Goal: Transaction & Acquisition: Book appointment/travel/reservation

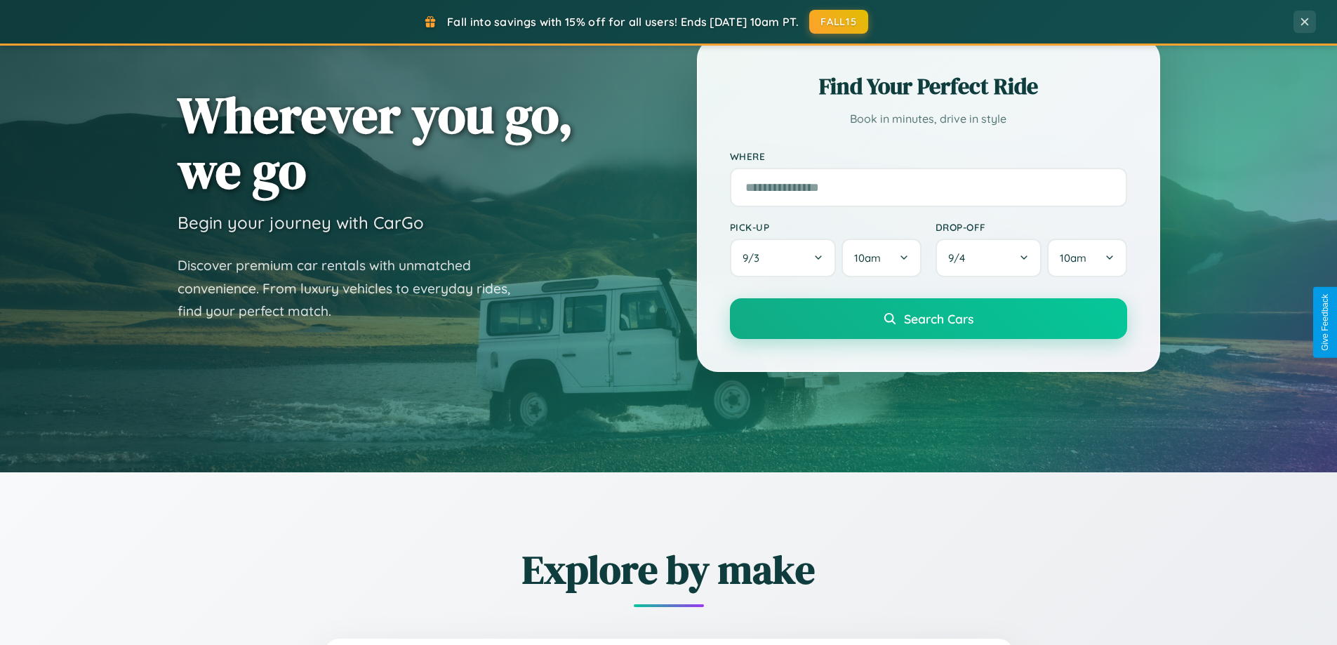
scroll to position [605, 0]
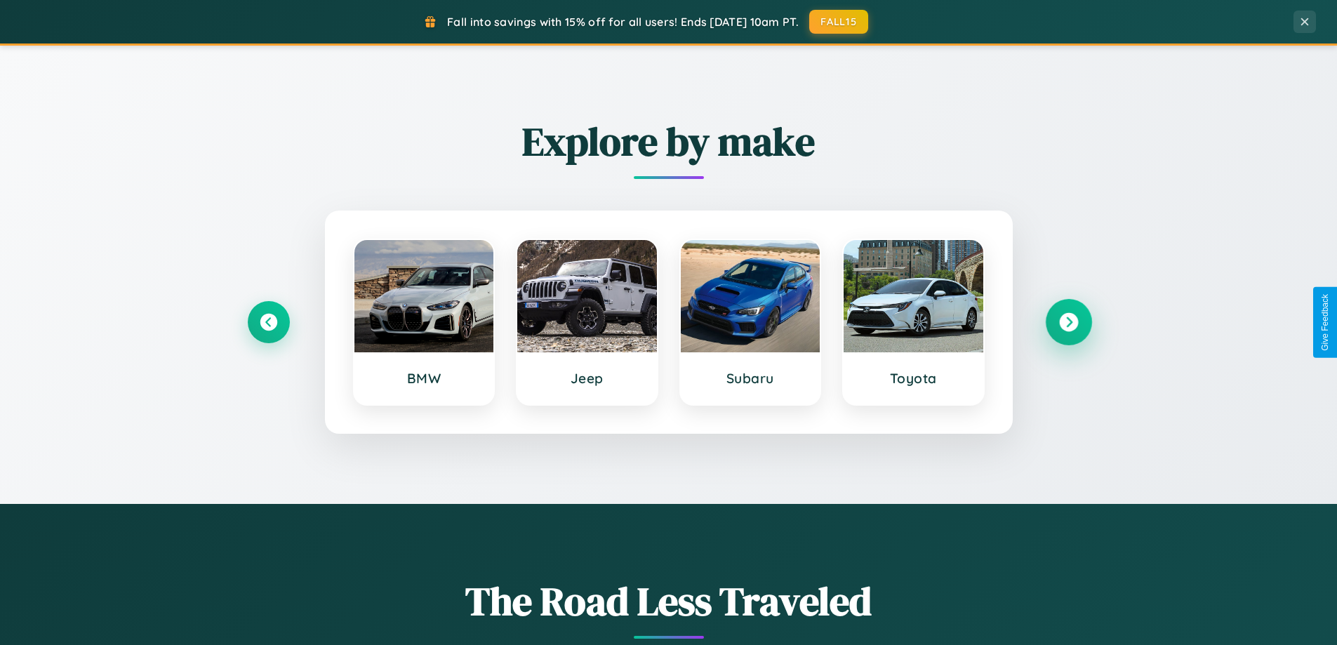
click at [1068, 322] on icon at bounding box center [1068, 322] width 19 height 19
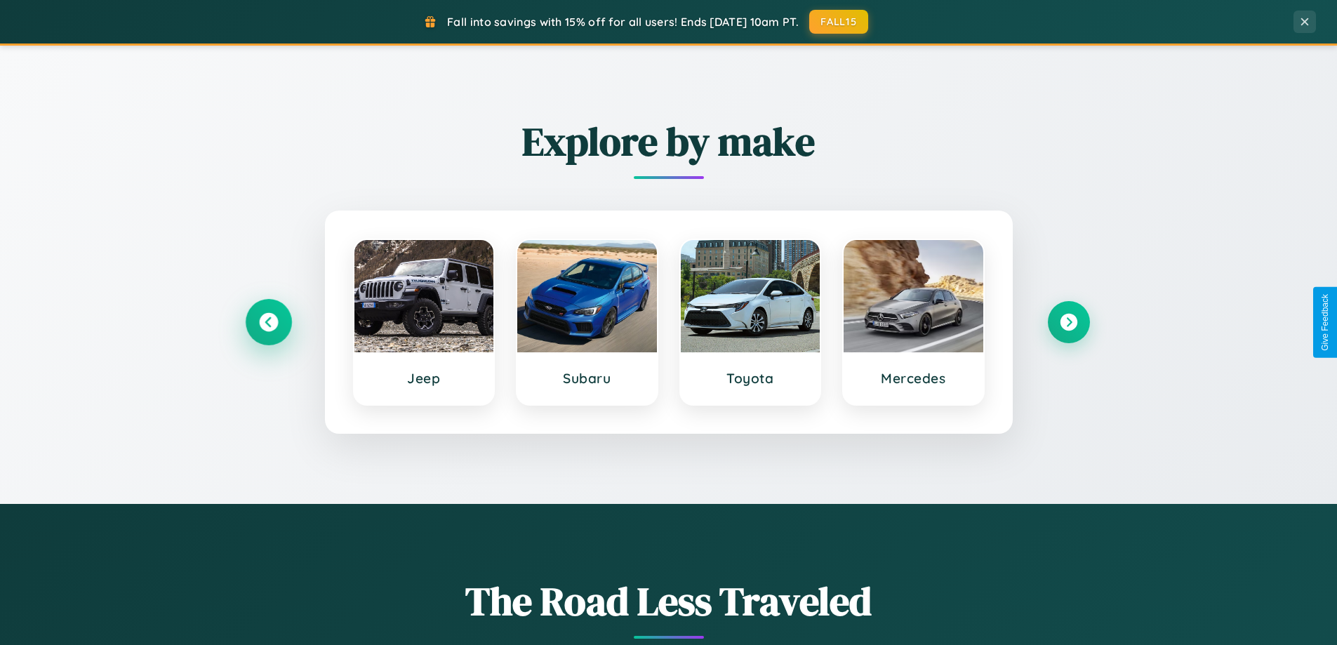
click at [268, 322] on icon at bounding box center [268, 322] width 19 height 19
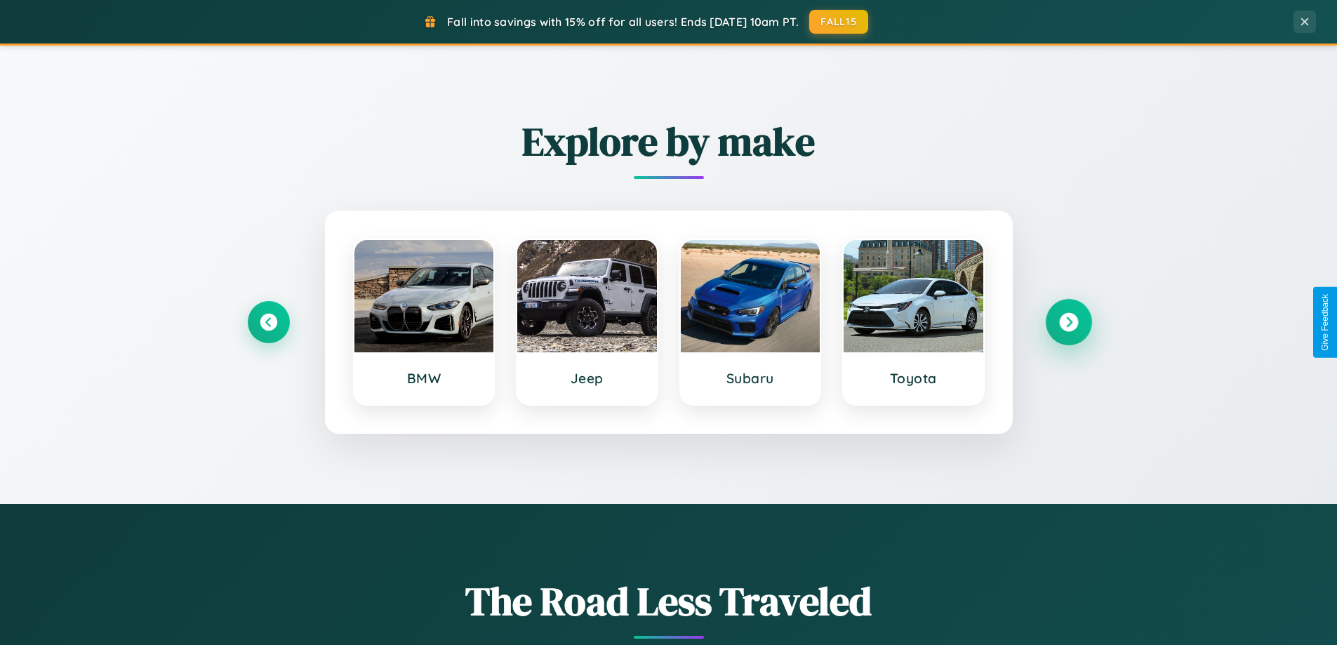
click at [1068, 322] on icon at bounding box center [1068, 322] width 19 height 19
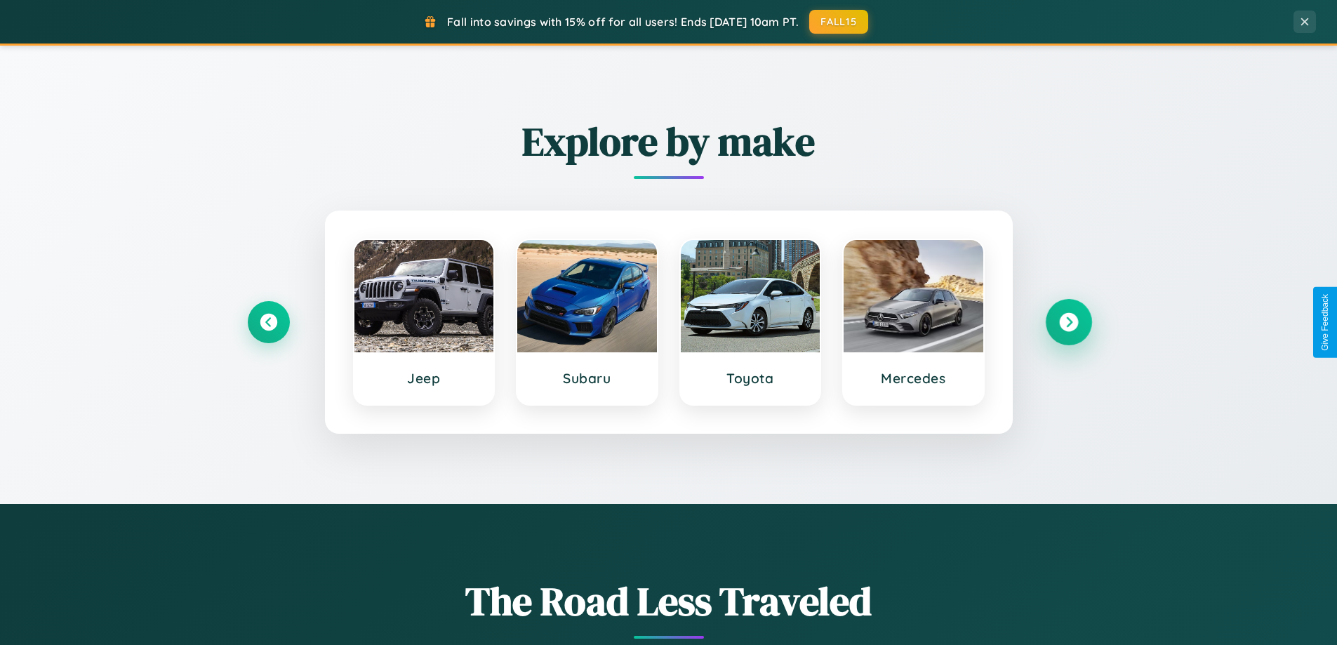
click at [1068, 322] on icon at bounding box center [1068, 322] width 19 height 19
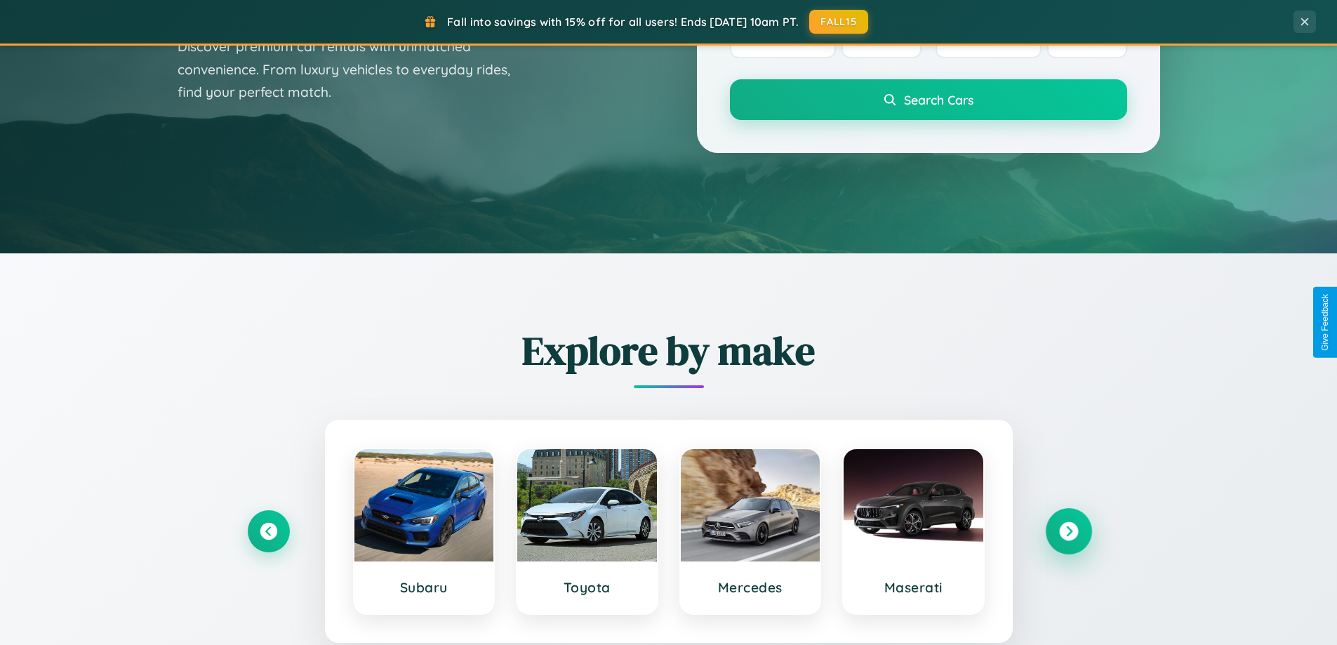
scroll to position [0, 0]
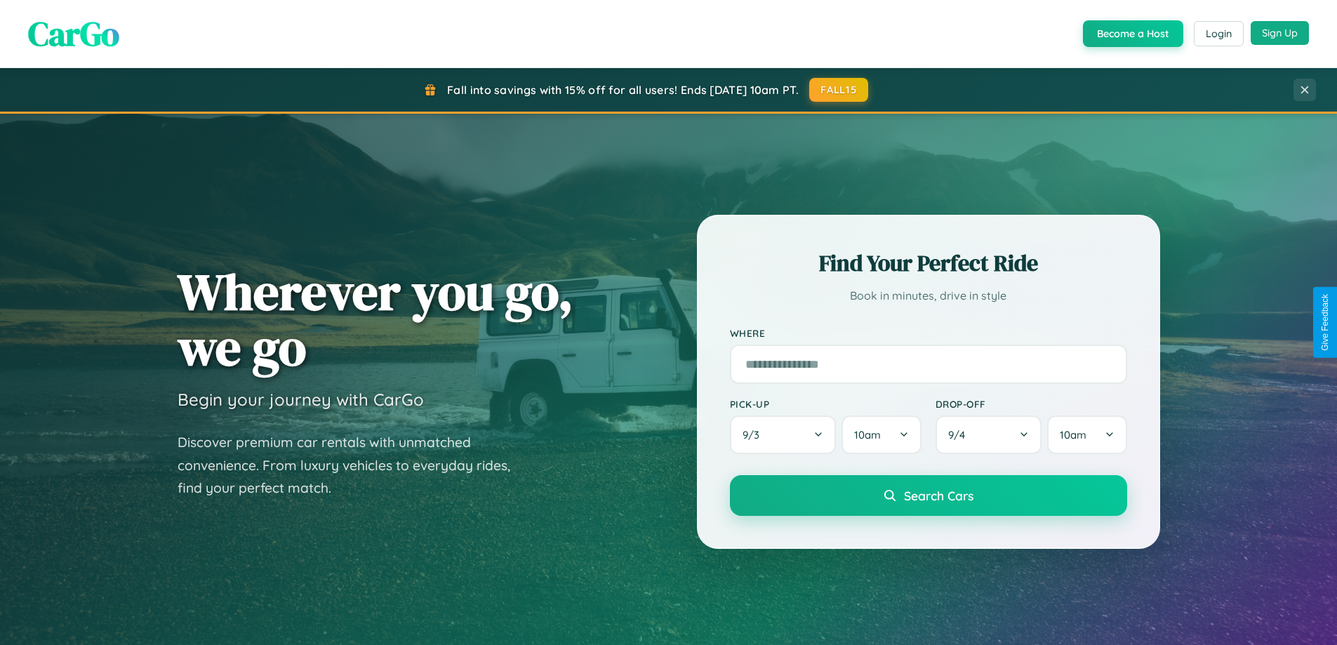
click at [1279, 33] on button "Sign Up" at bounding box center [1279, 33] width 58 height 24
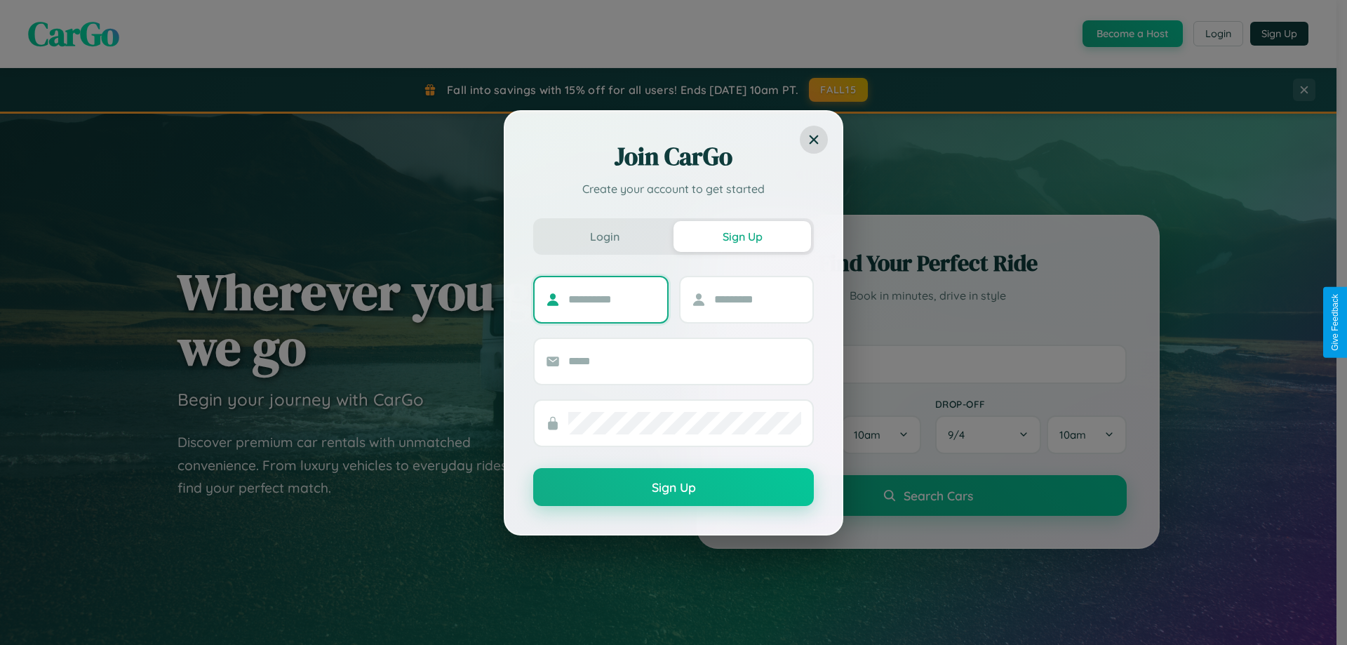
click at [612, 299] on input "text" at bounding box center [612, 299] width 88 height 22
type input "******"
click at [757, 299] on input "text" at bounding box center [758, 299] width 88 height 22
type input "******"
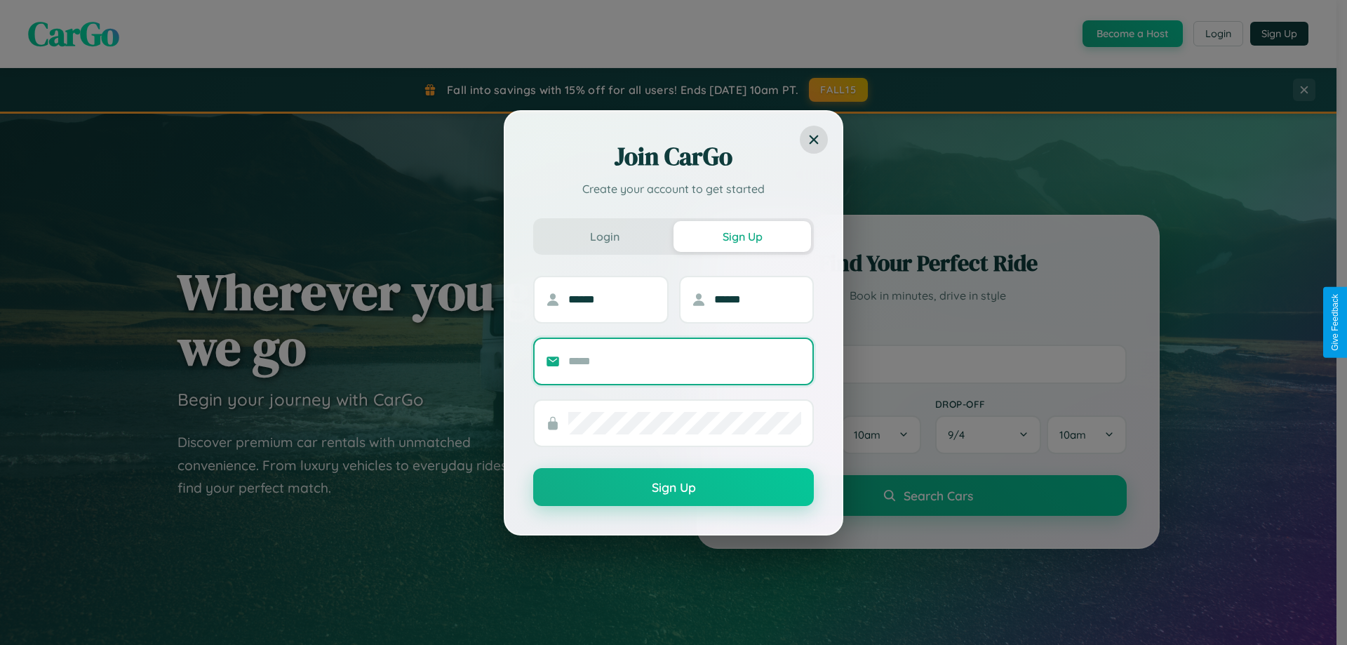
click at [685, 361] on input "text" at bounding box center [684, 361] width 233 height 22
type input "**********"
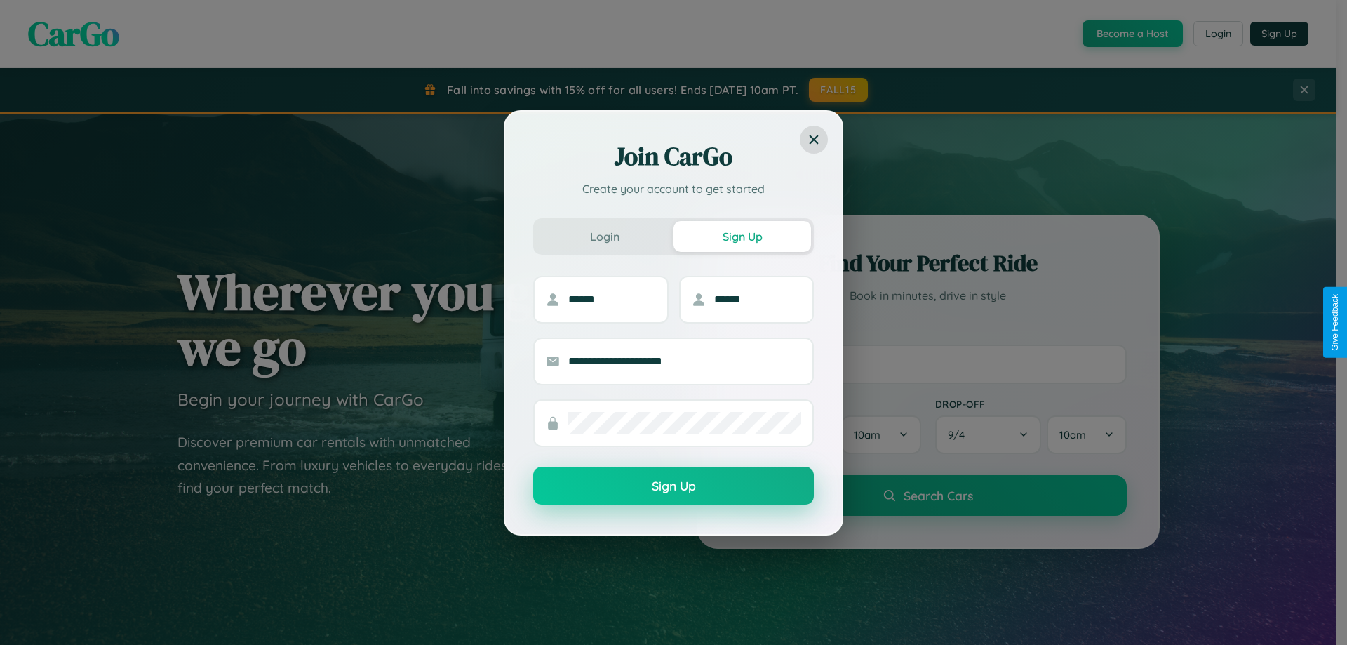
click at [674, 486] on button "Sign Up" at bounding box center [673, 486] width 281 height 38
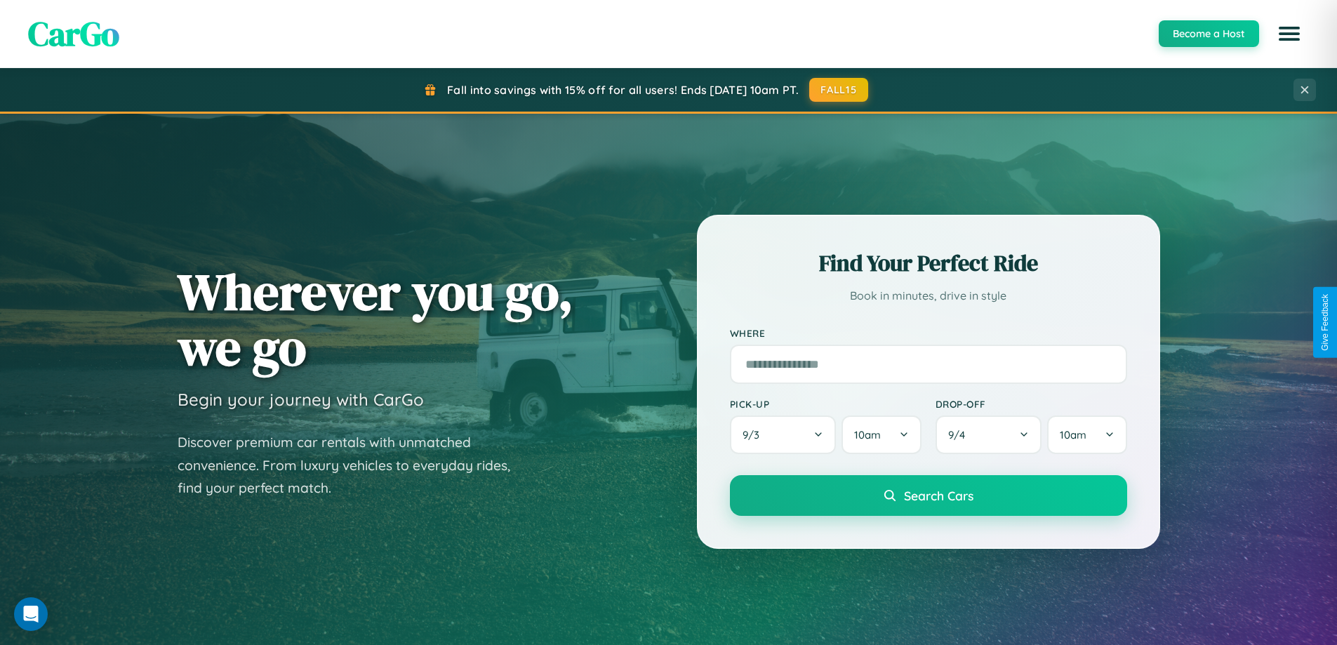
scroll to position [2255, 0]
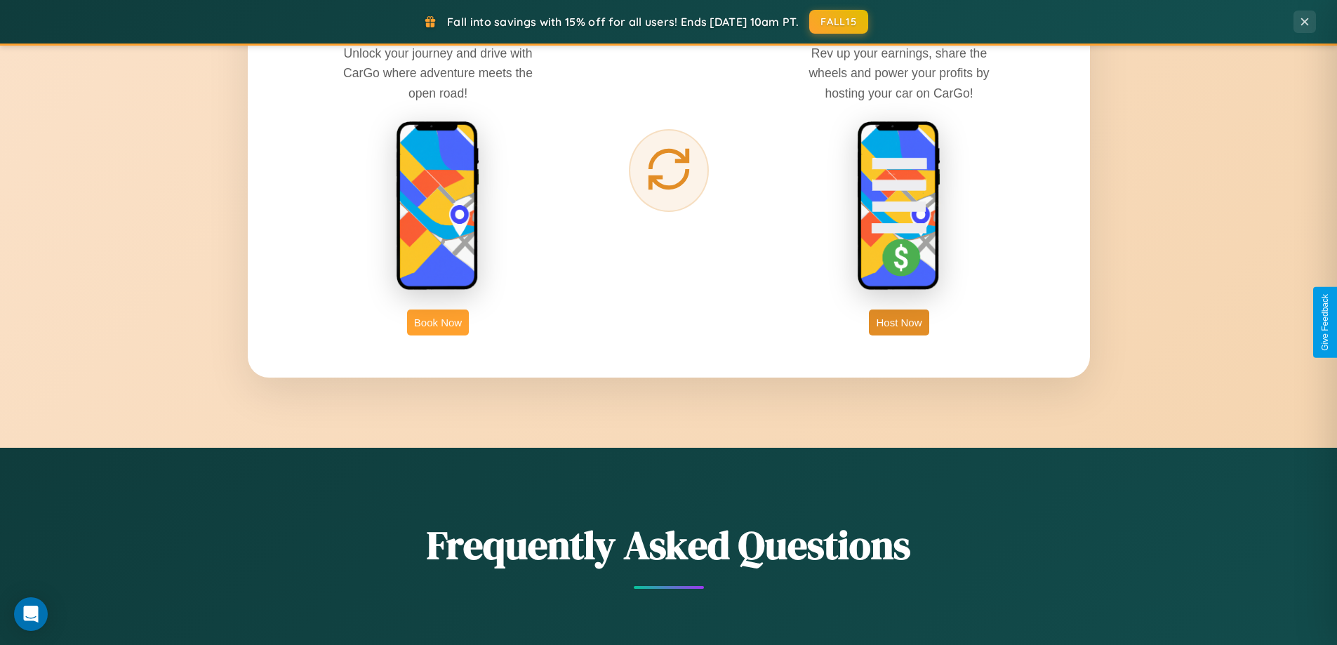
click at [438, 322] on button "Book Now" at bounding box center [438, 322] width 62 height 26
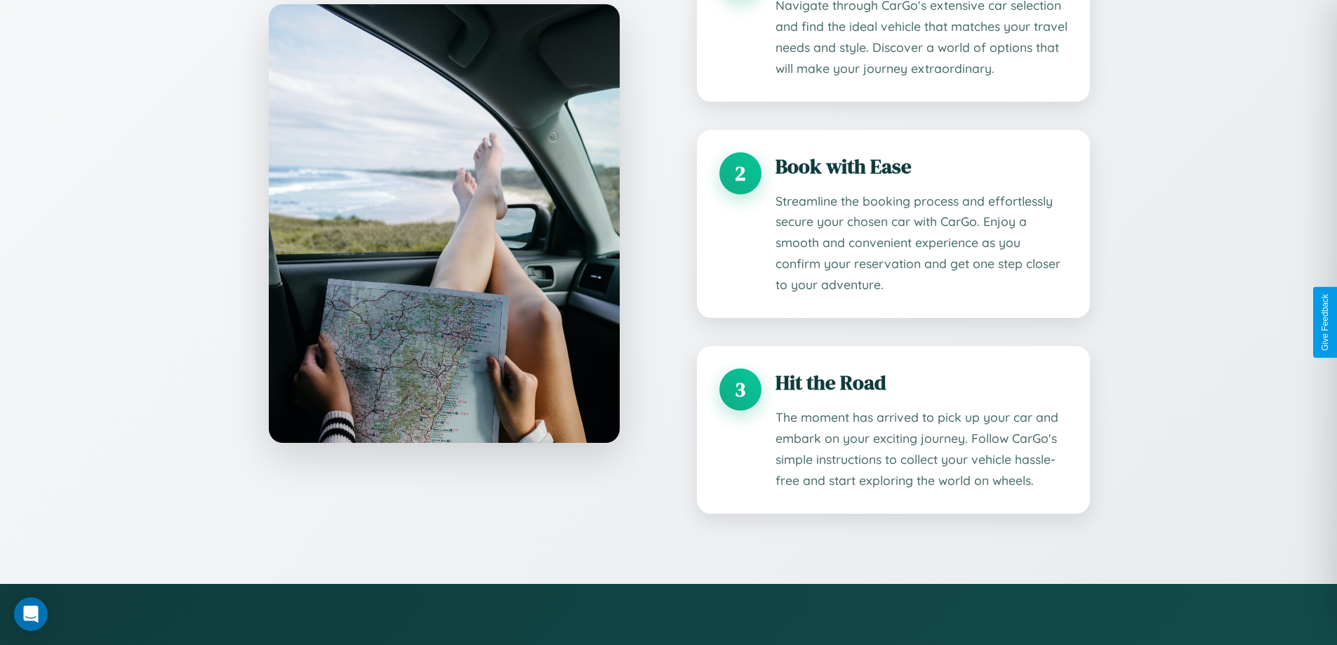
scroll to position [2467, 0]
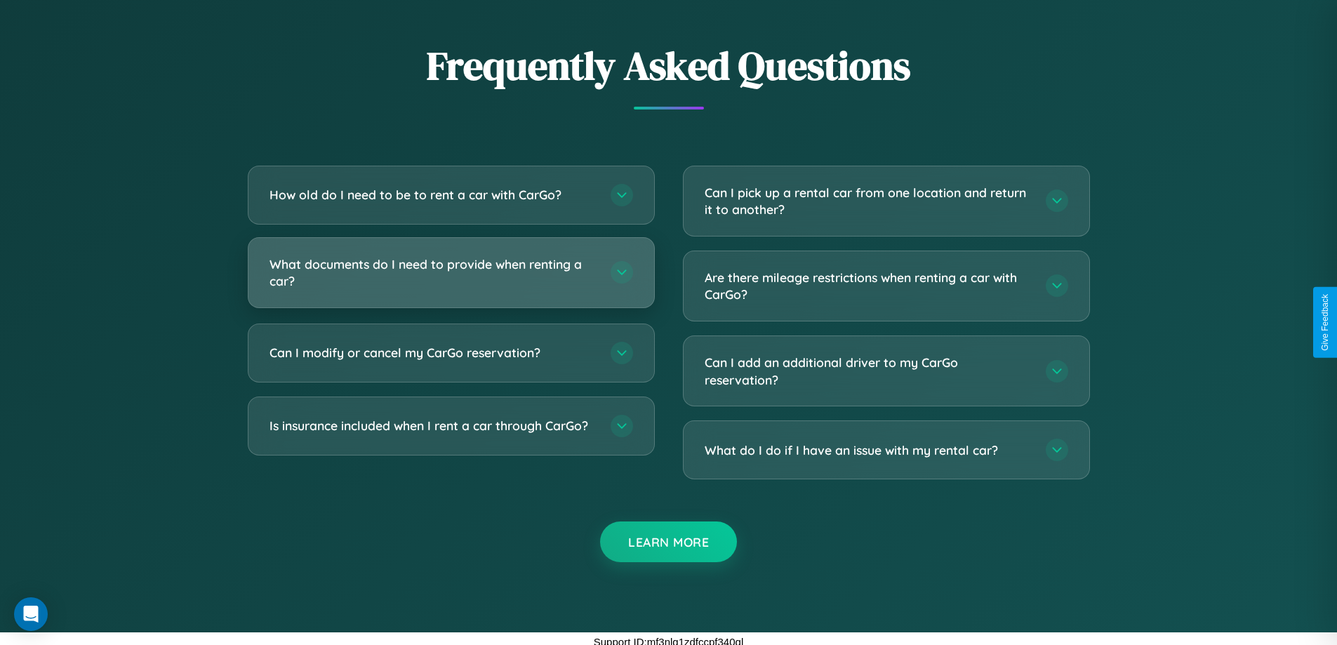
click at [451, 272] on h3 "What documents do I need to provide when renting a car?" at bounding box center [432, 272] width 327 height 34
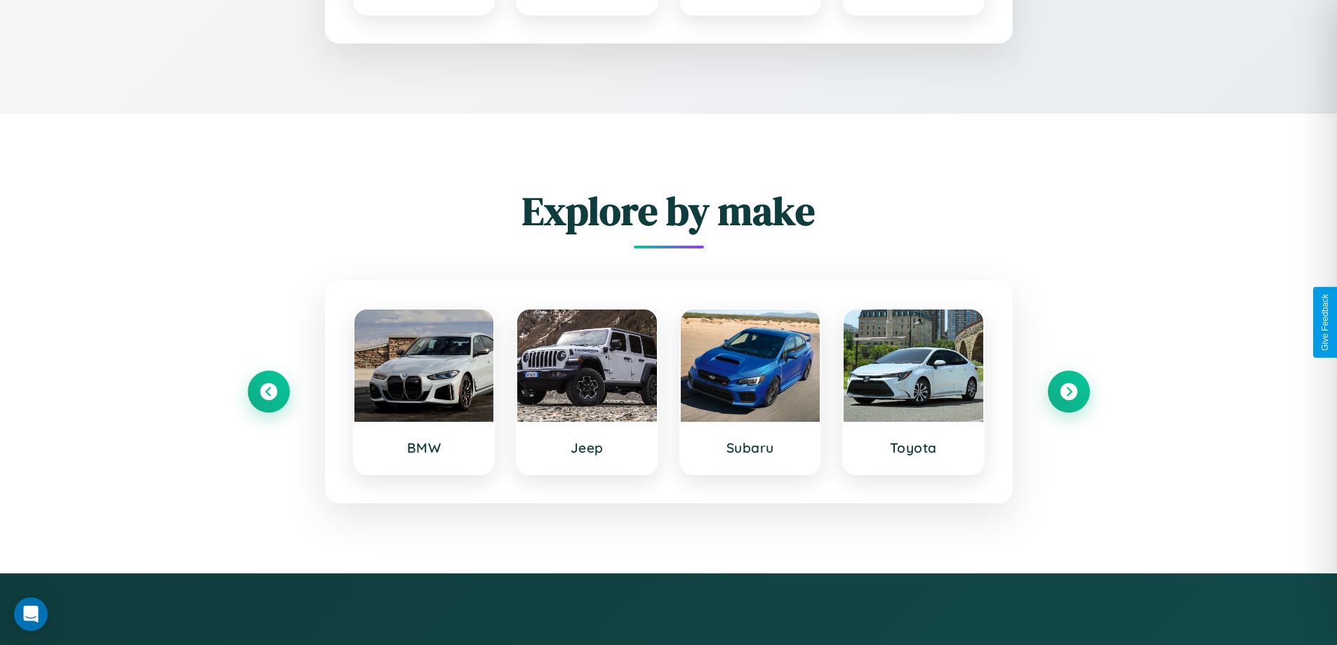
scroll to position [1822, 0]
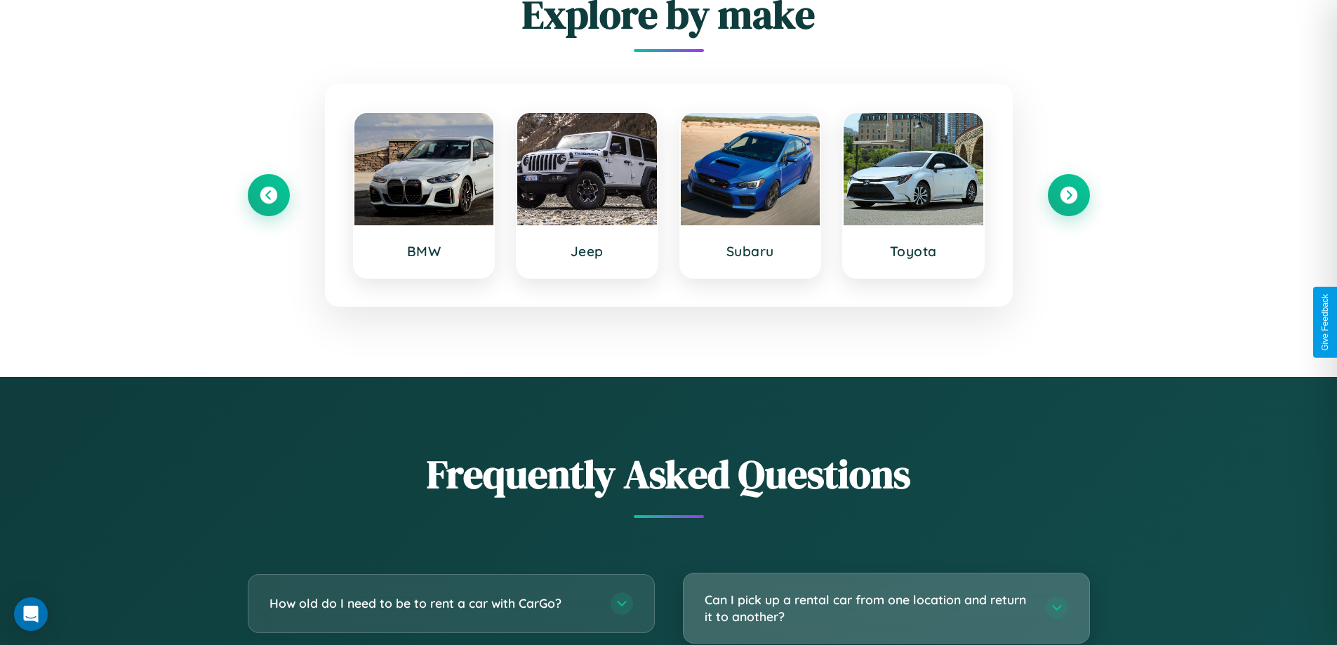
click at [886, 608] on h3 "Can I pick up a rental car from one location and return it to another?" at bounding box center [868, 608] width 327 height 34
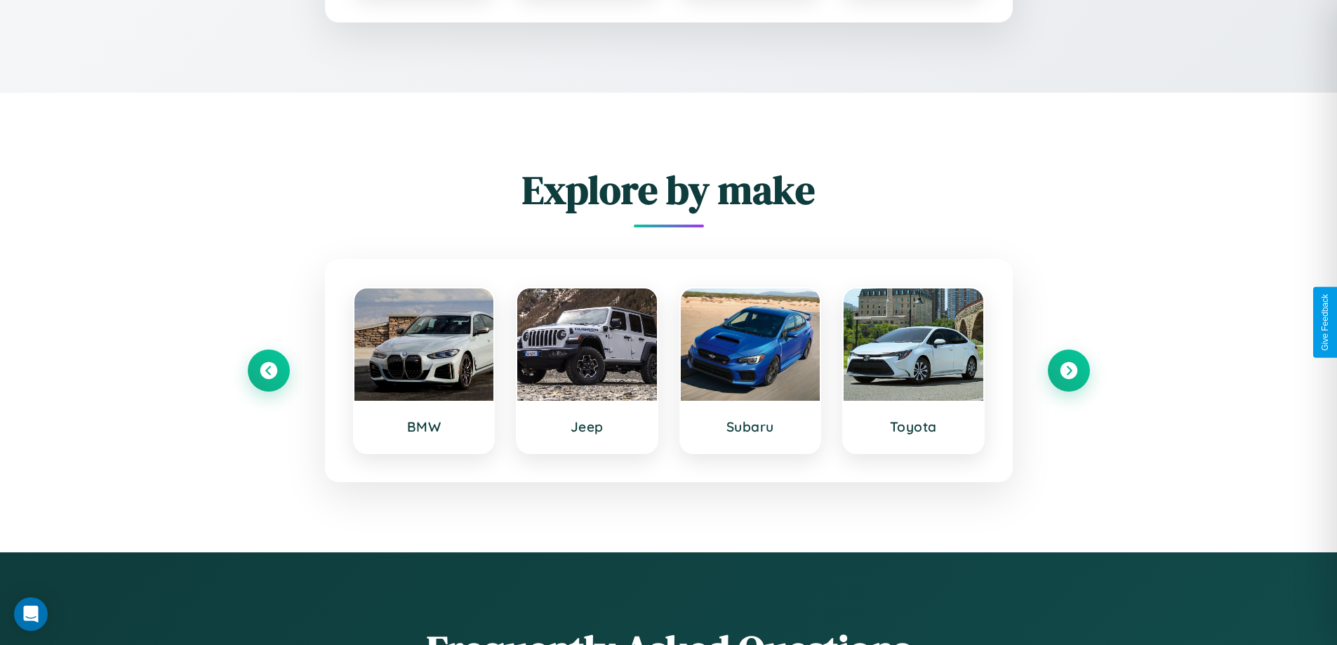
scroll to position [0, 0]
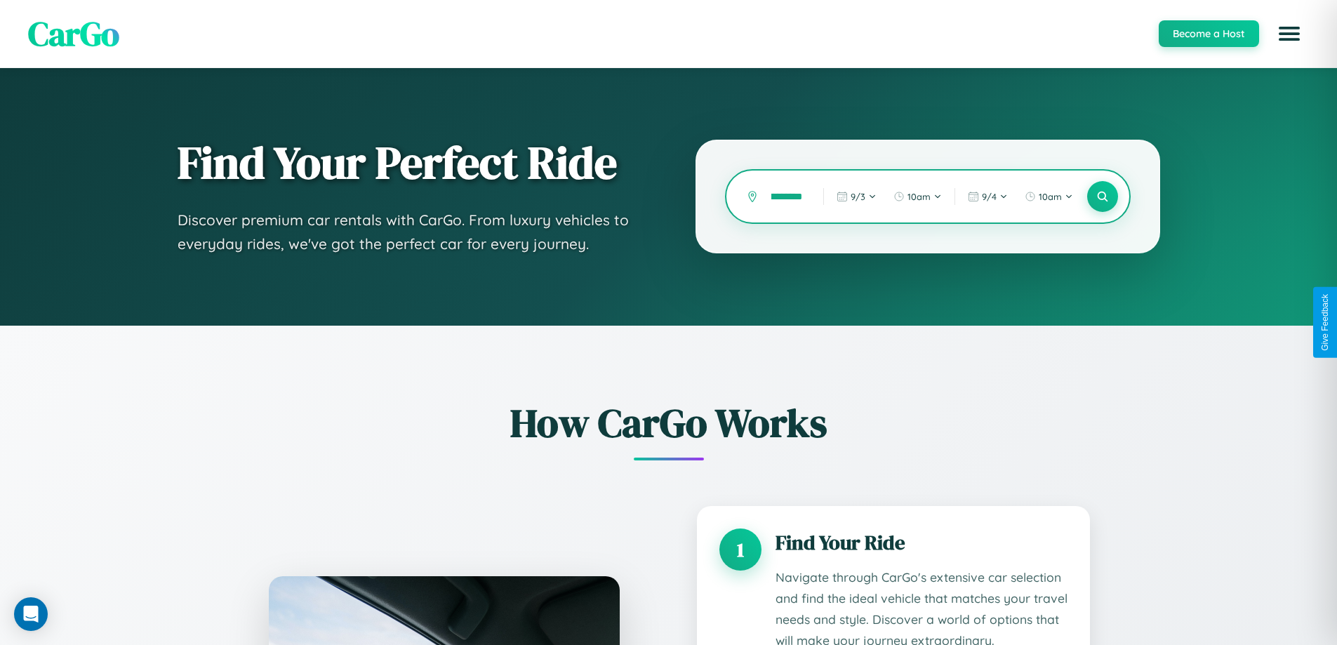
type input "**********"
